Goal: Task Accomplishment & Management: Manage account settings

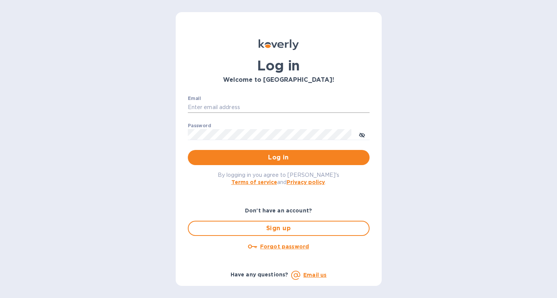
click at [205, 107] on input "Email" at bounding box center [279, 107] width 182 height 11
type input "[EMAIL_ADDRESS][DOMAIN_NAME]"
click at [362, 136] on icon "toggle password visibility" at bounding box center [361, 135] width 5 height 5
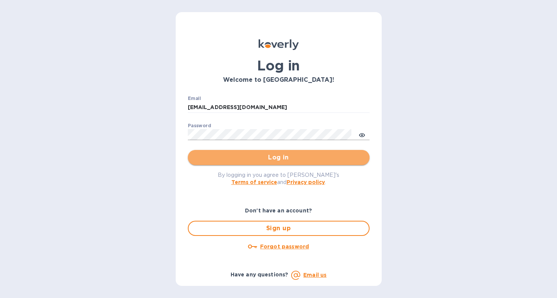
click at [322, 153] on span "Log in" at bounding box center [279, 157] width 170 height 9
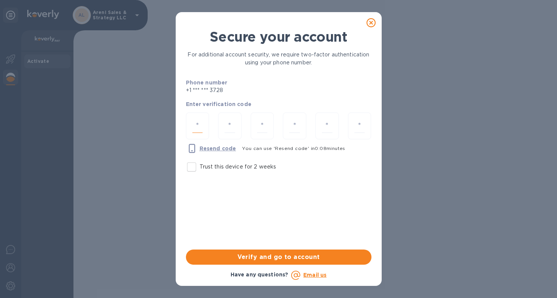
click at [198, 126] on input "number" at bounding box center [197, 126] width 11 height 14
type input "6"
type input "9"
type input "5"
type input "6"
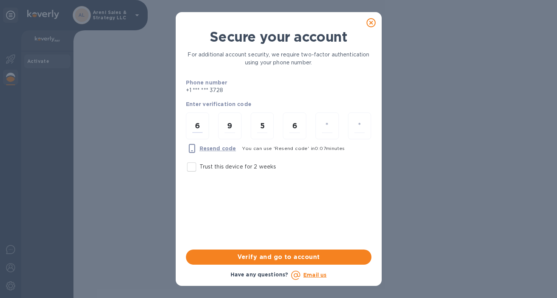
type input "9"
type input "0"
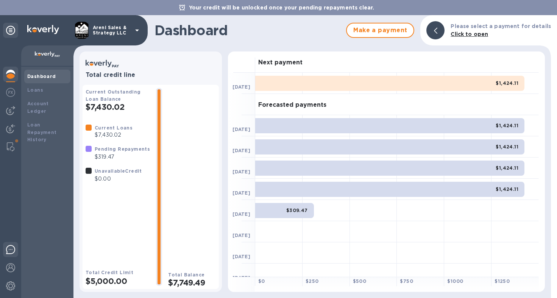
click at [9, 252] on img at bounding box center [10, 249] width 9 height 9
